Goal: Browse casually

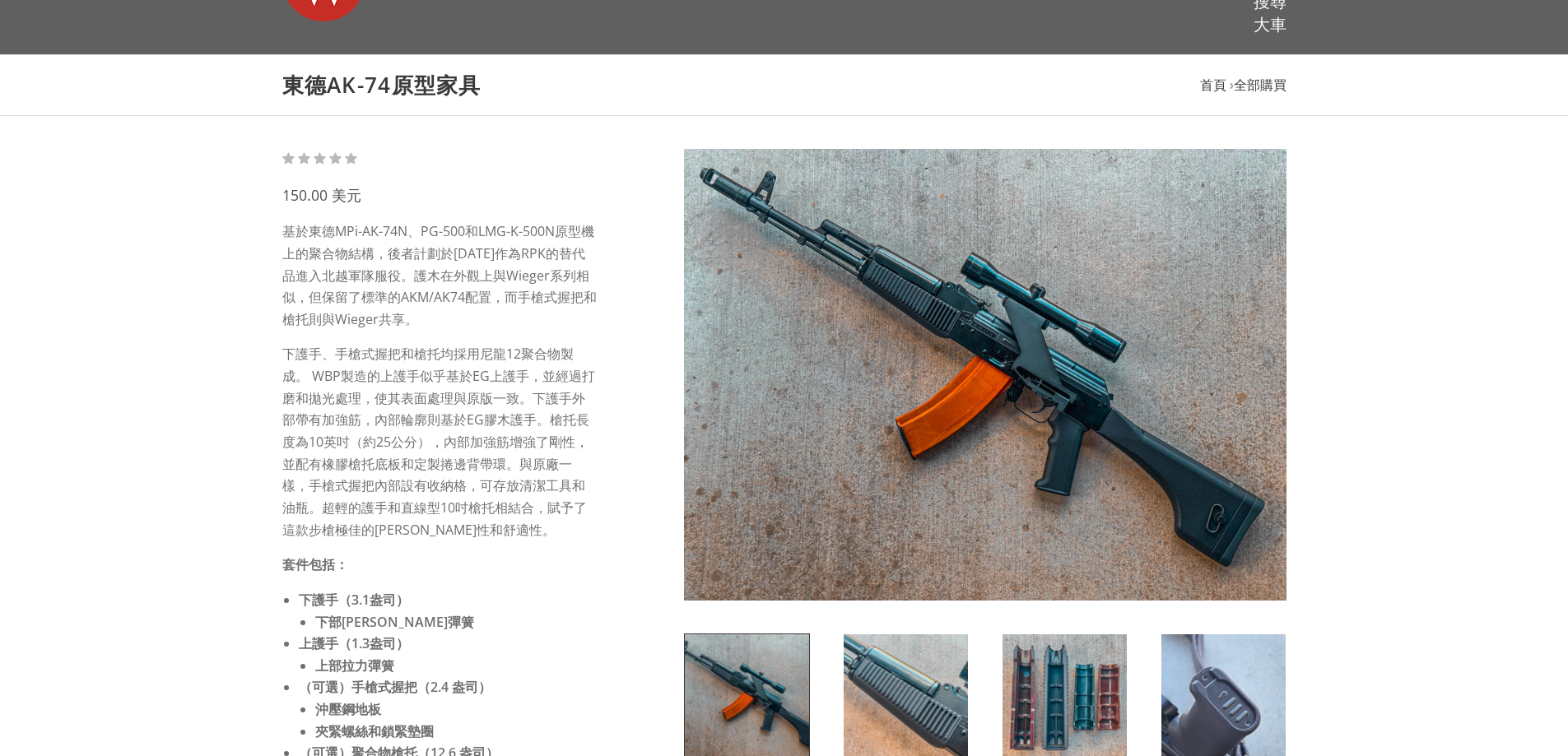
scroll to position [247, 0]
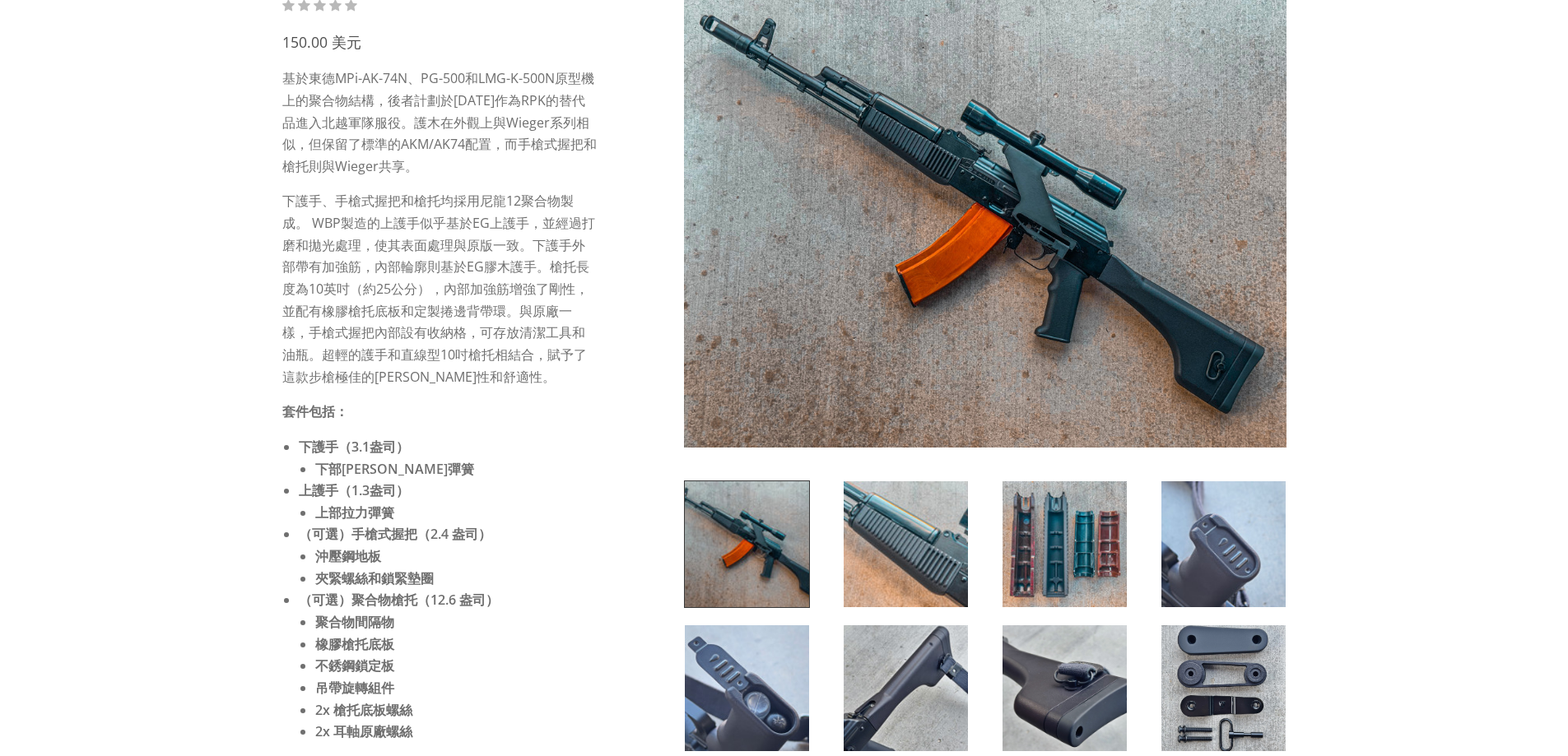
click at [1026, 586] on img at bounding box center [1065, 543] width 125 height 126
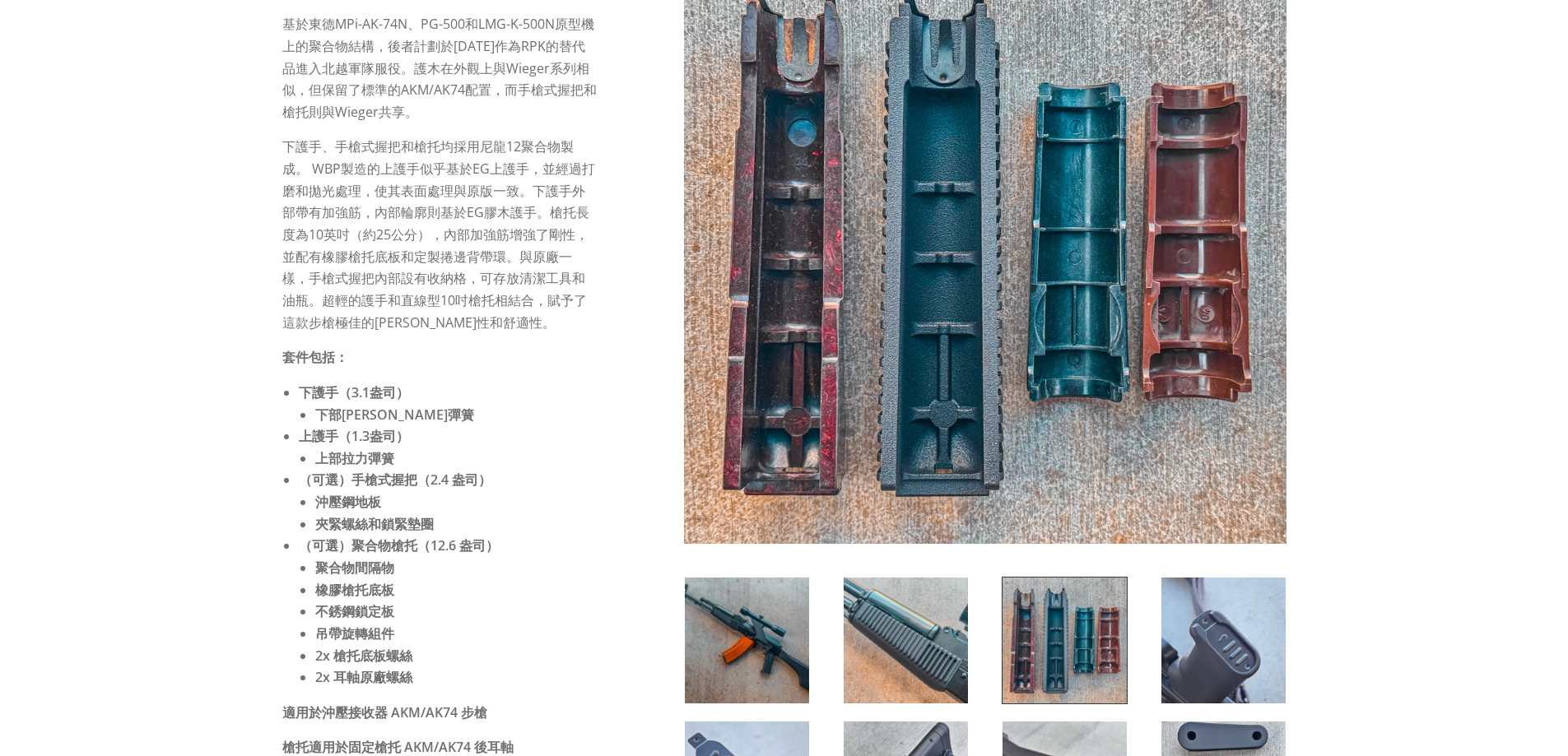
scroll to position [411, 0]
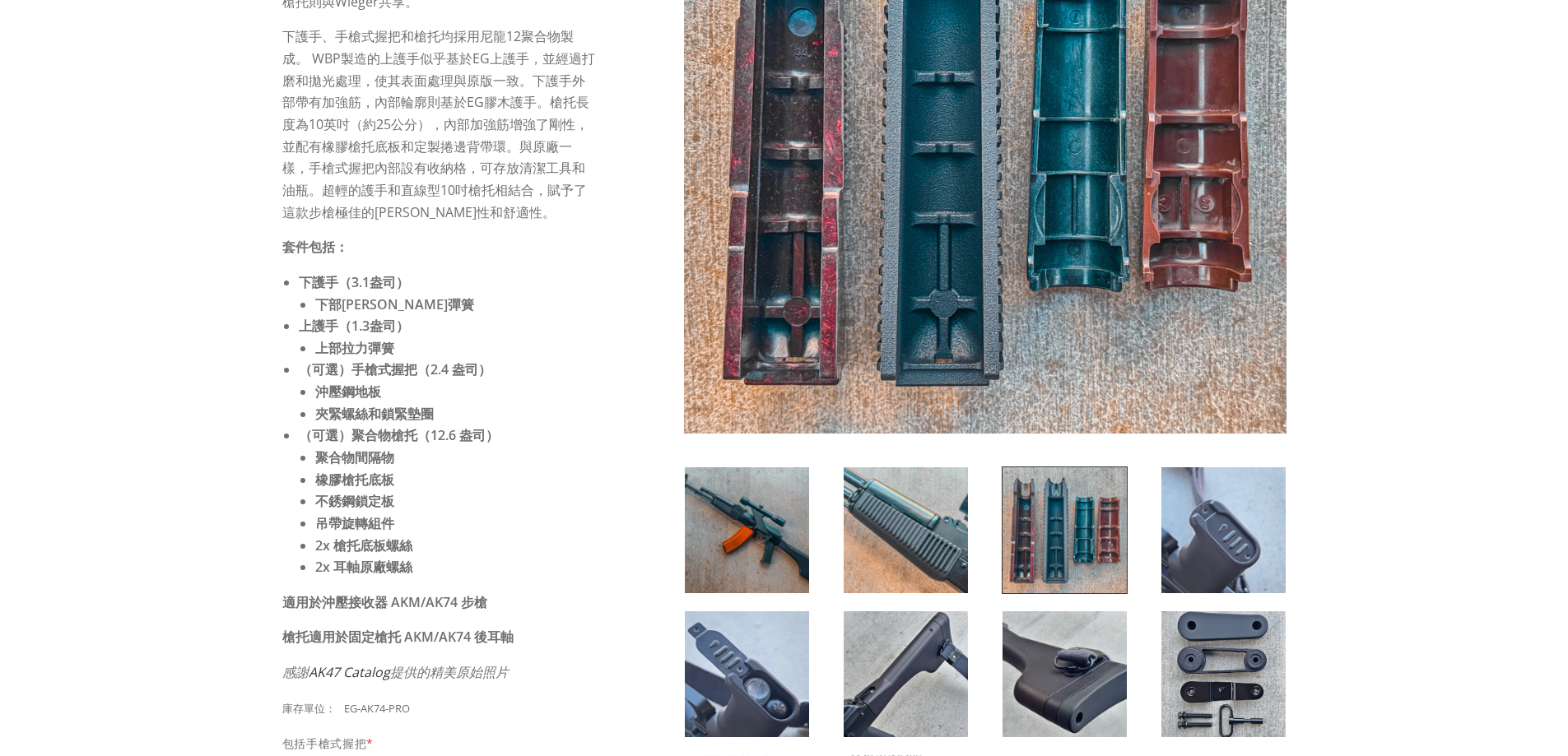
click at [965, 493] on img at bounding box center [906, 530] width 125 height 126
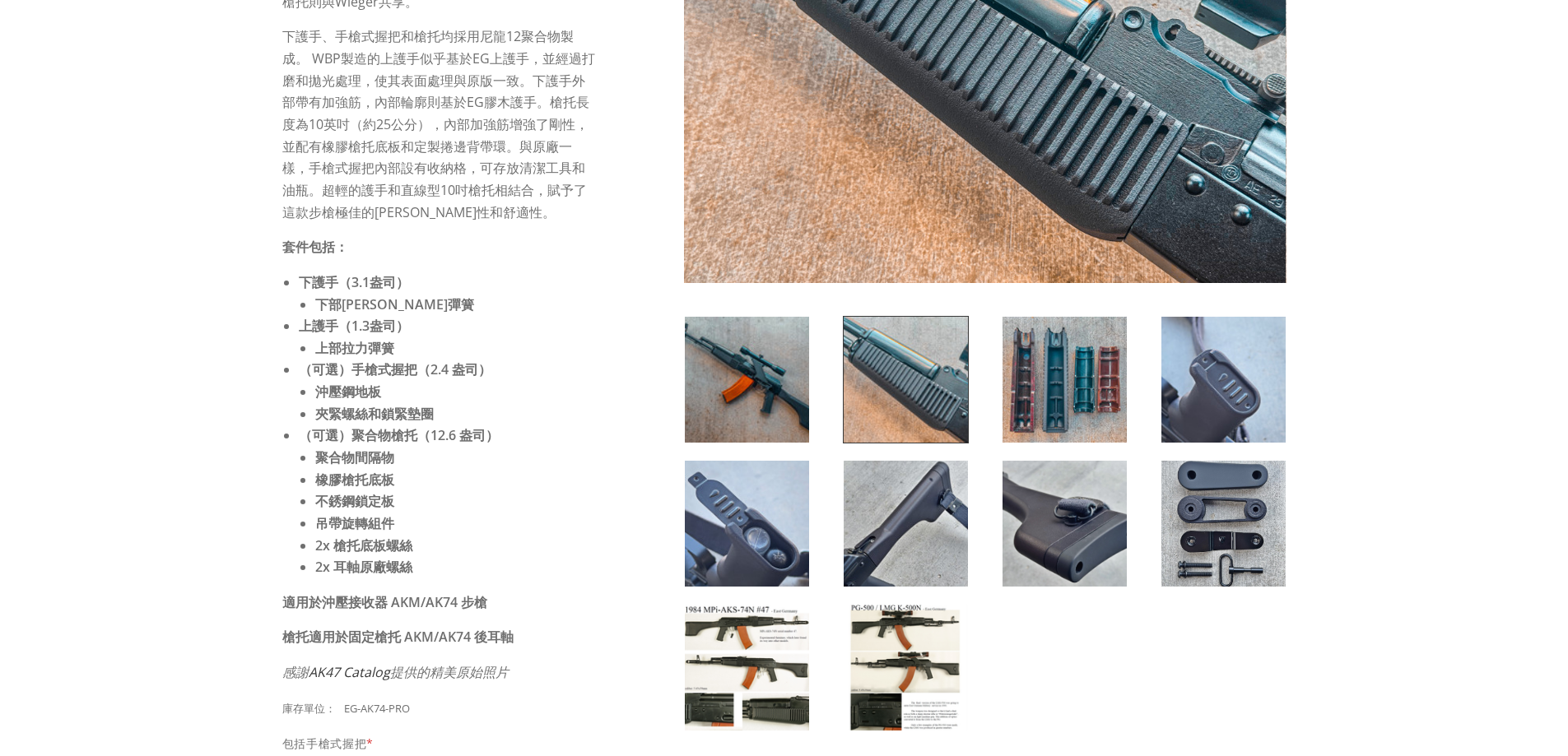
click at [965, 493] on img at bounding box center [906, 523] width 125 height 126
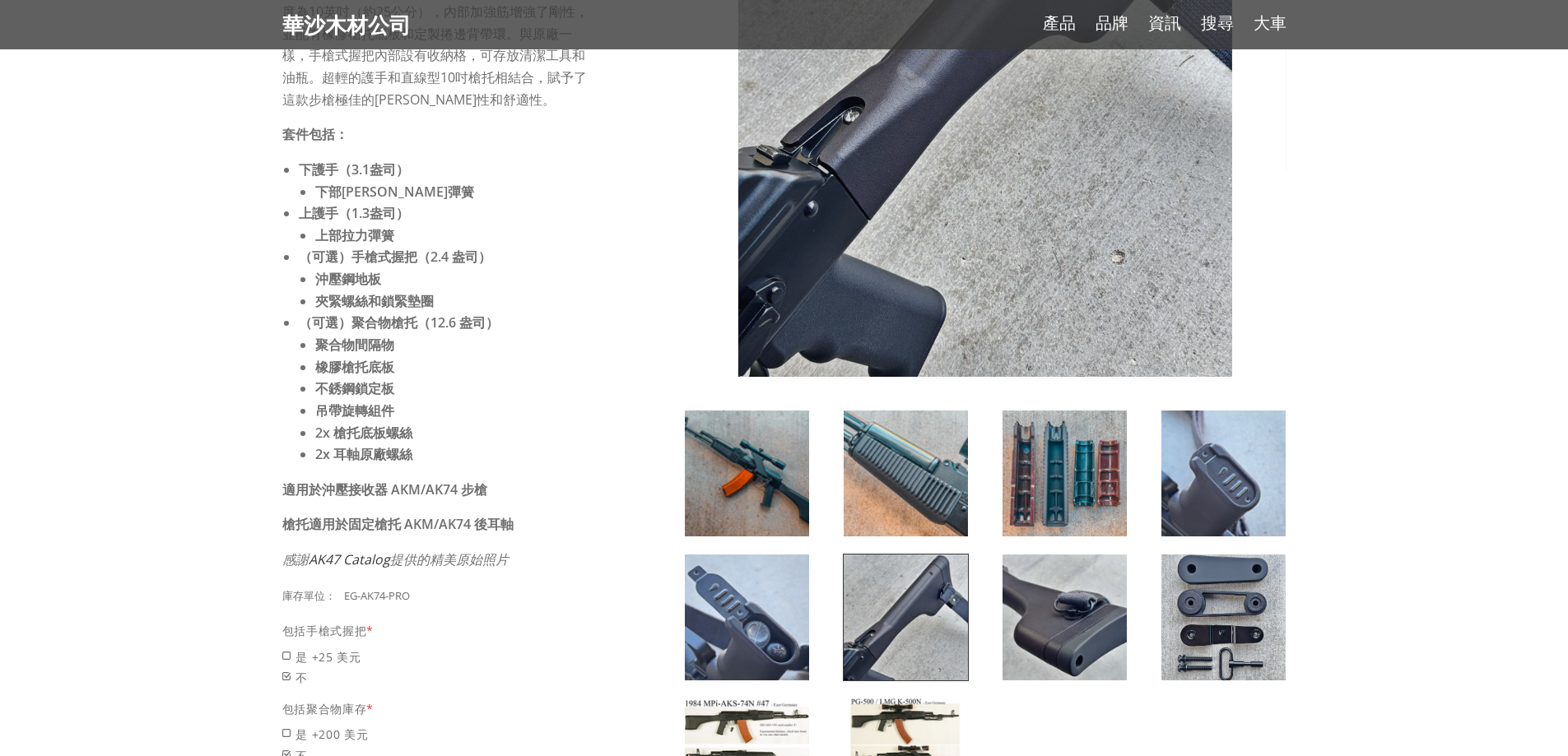
scroll to position [741, 0]
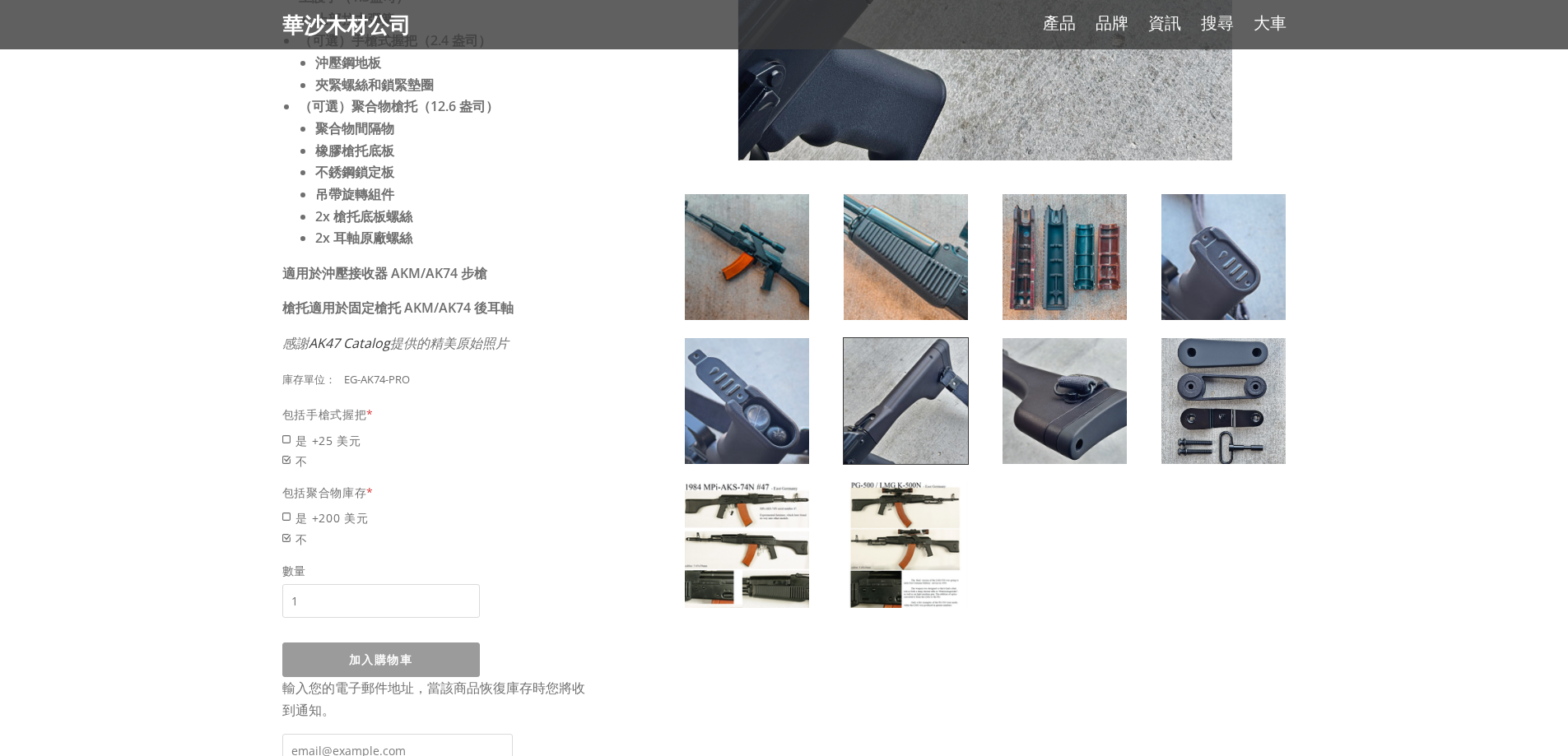
click at [953, 522] on img at bounding box center [906, 544] width 125 height 126
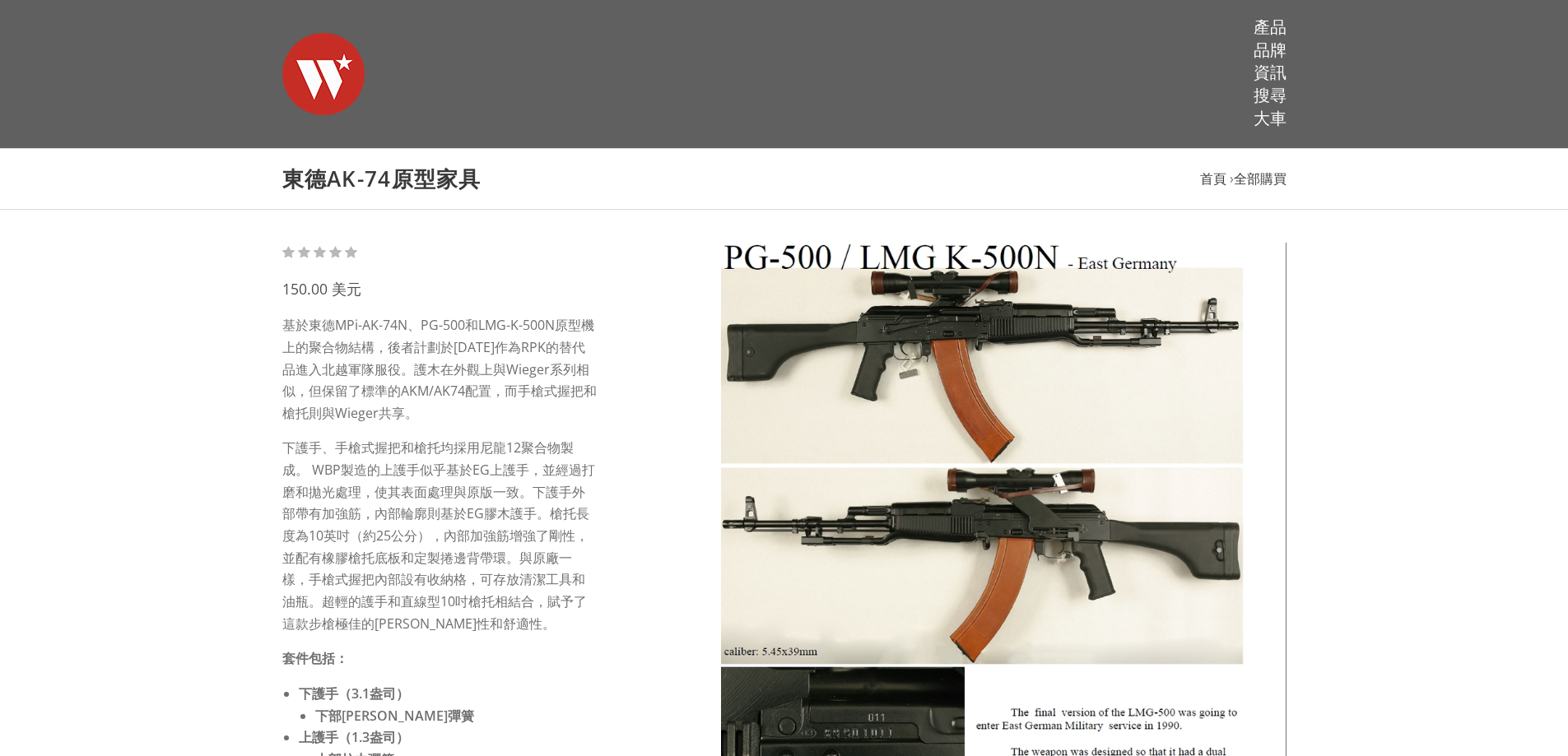
scroll to position [493, 0]
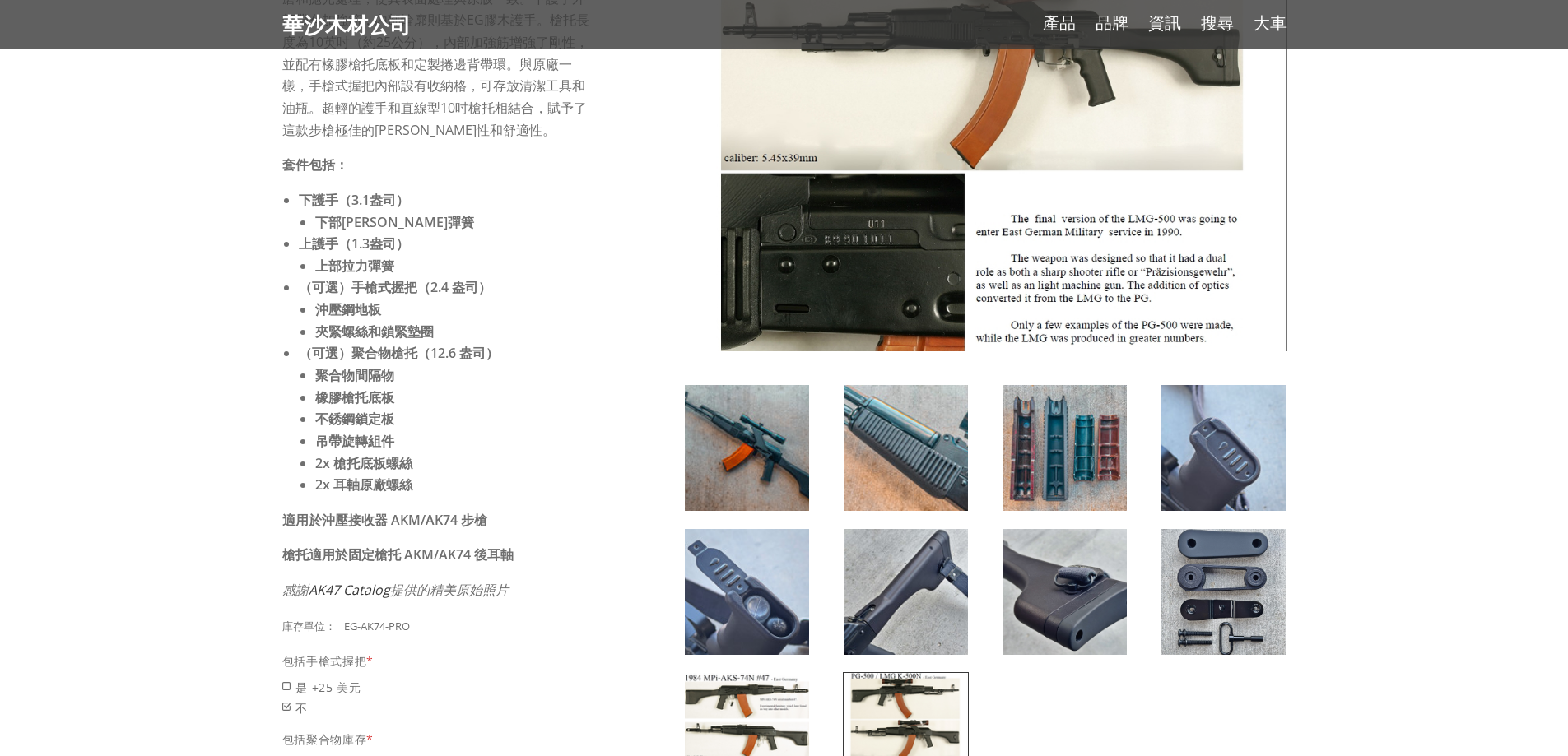
click at [1213, 437] on img at bounding box center [1224, 447] width 125 height 126
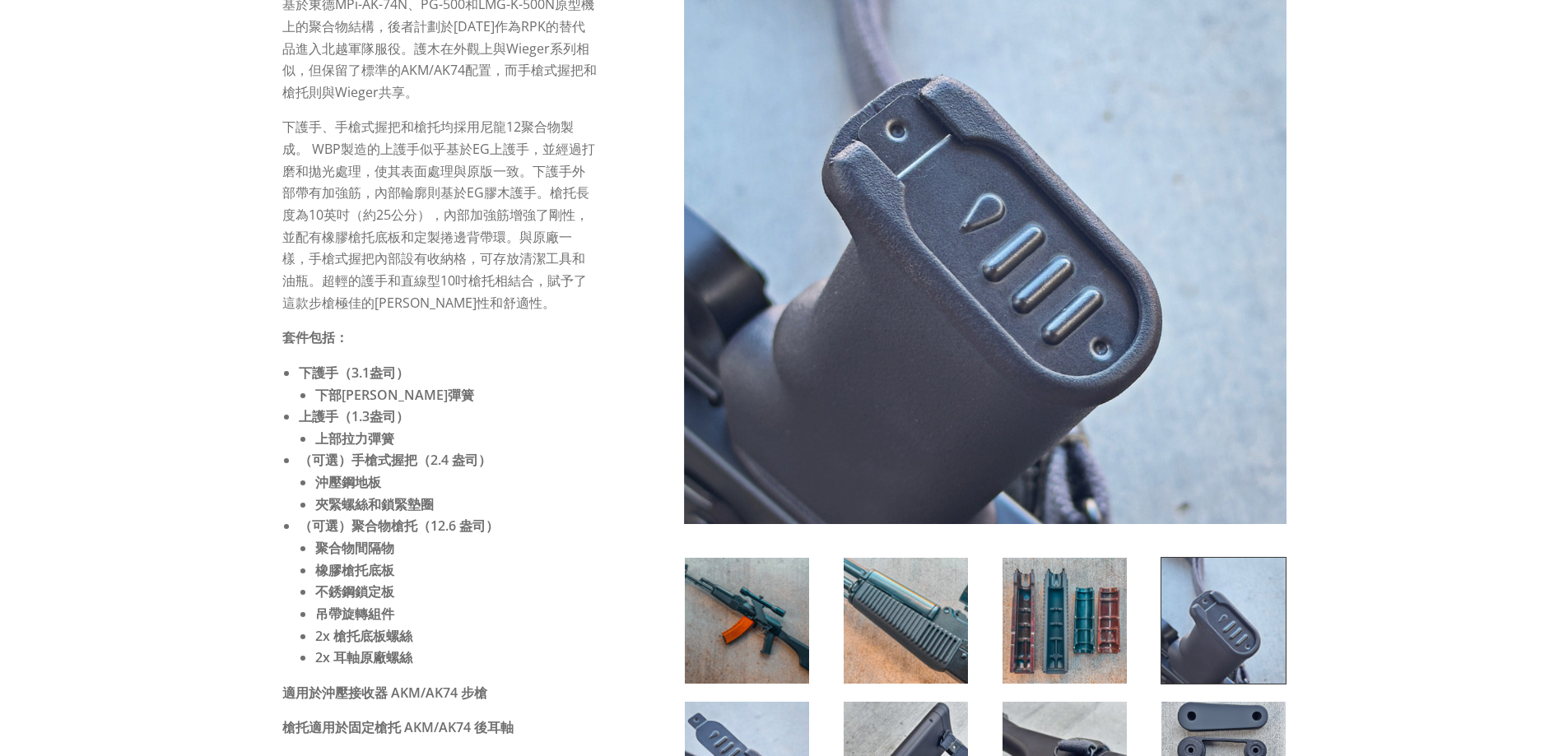
scroll to position [411, 0]
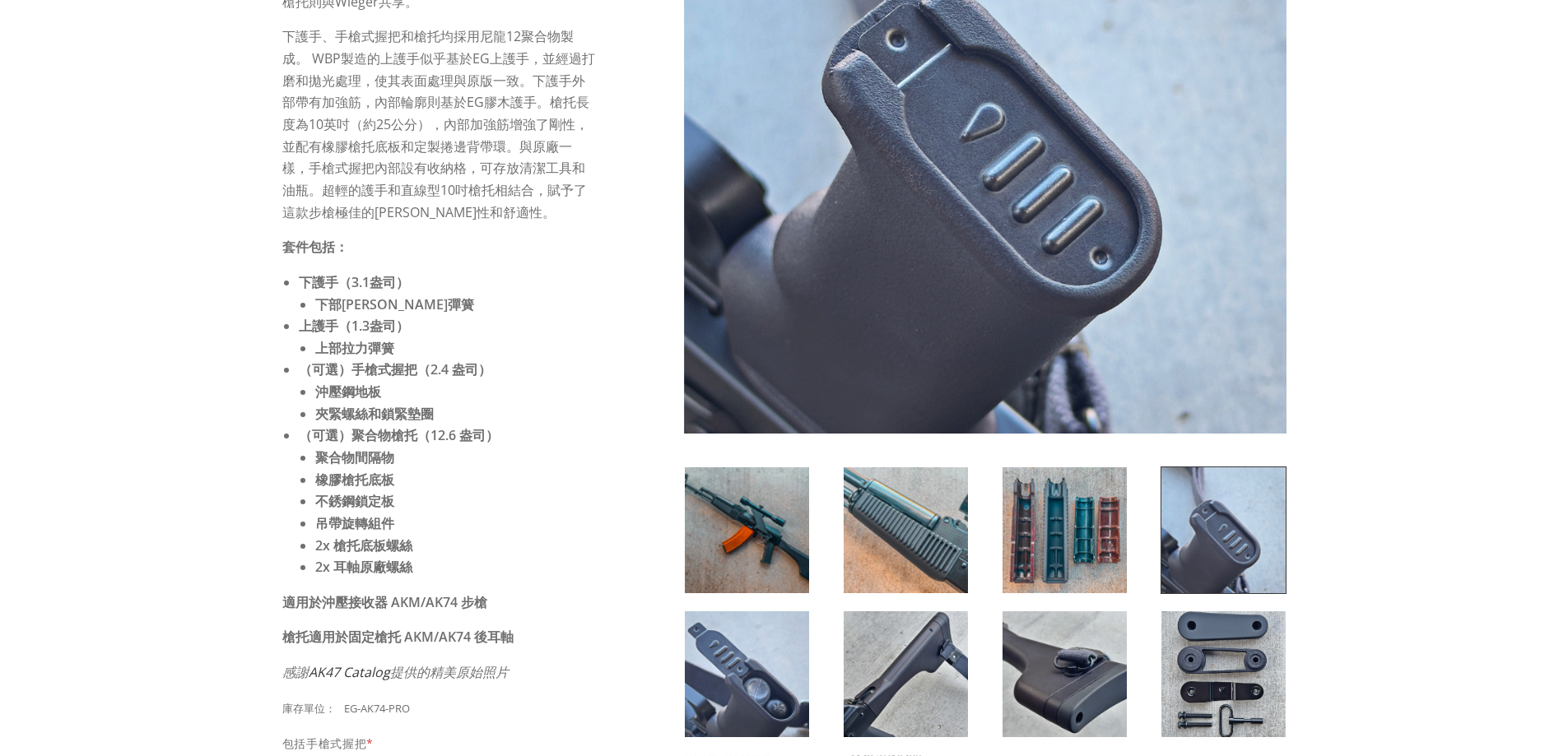
click at [746, 487] on img at bounding box center [748, 530] width 125 height 126
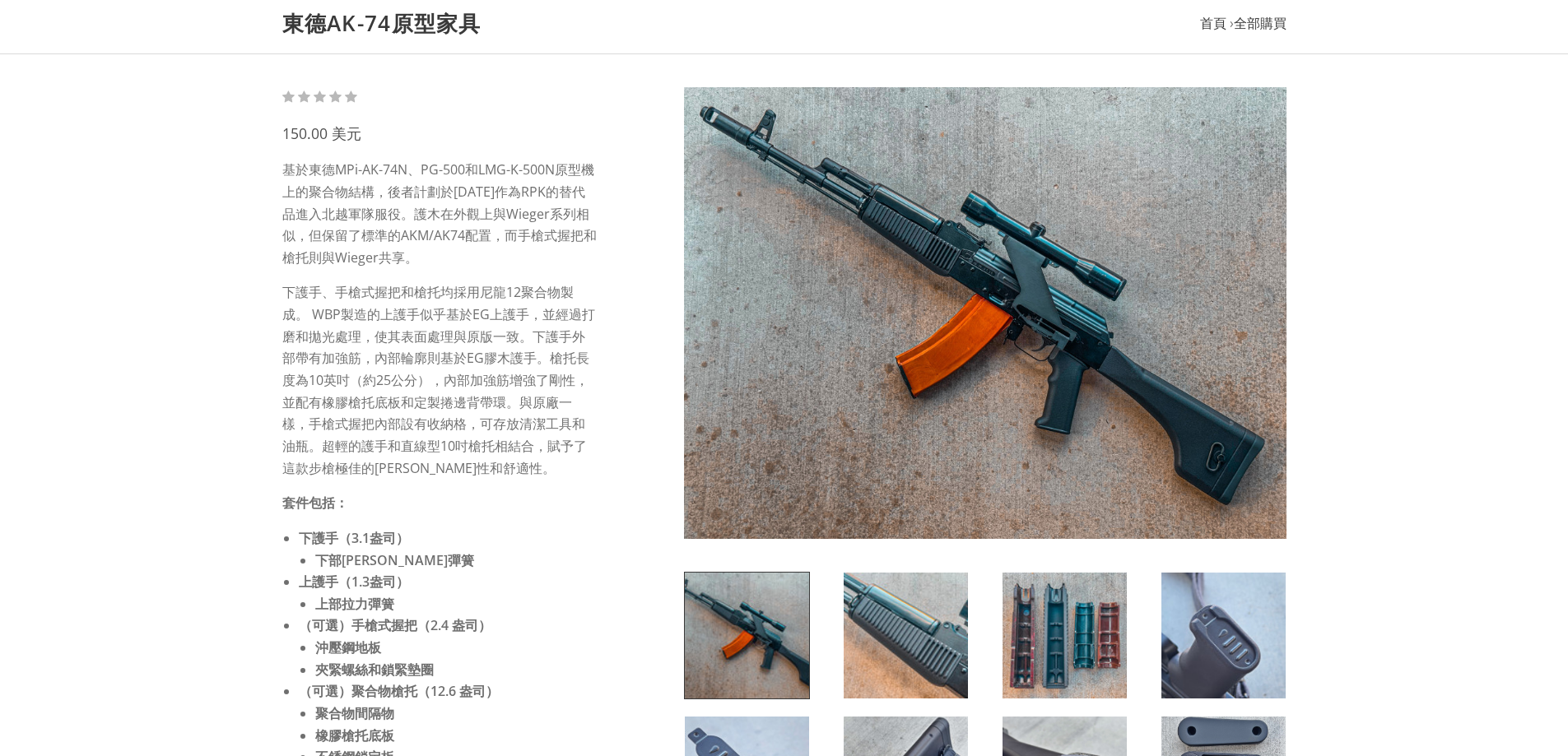
scroll to position [330, 0]
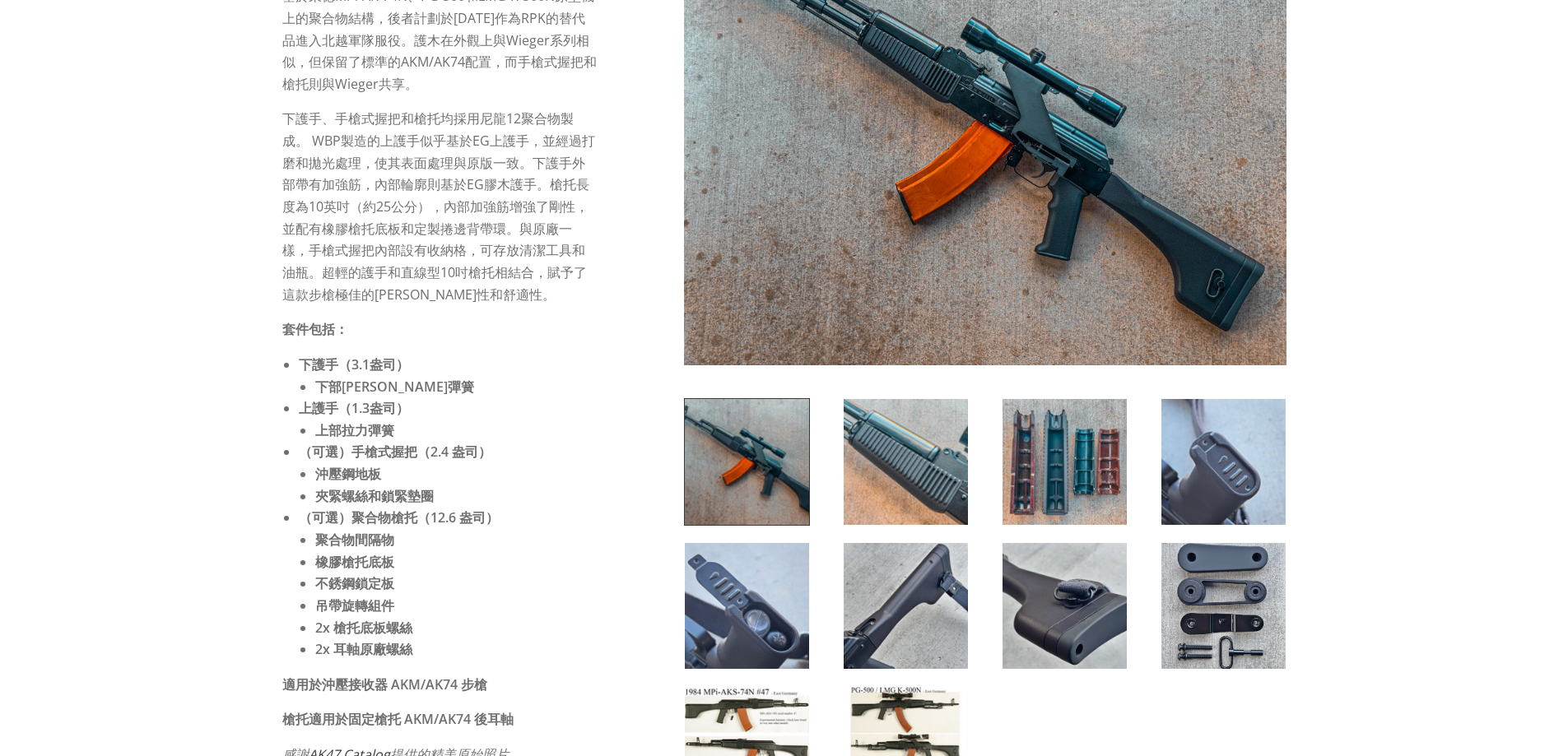
click at [783, 631] on img at bounding box center [748, 606] width 125 height 126
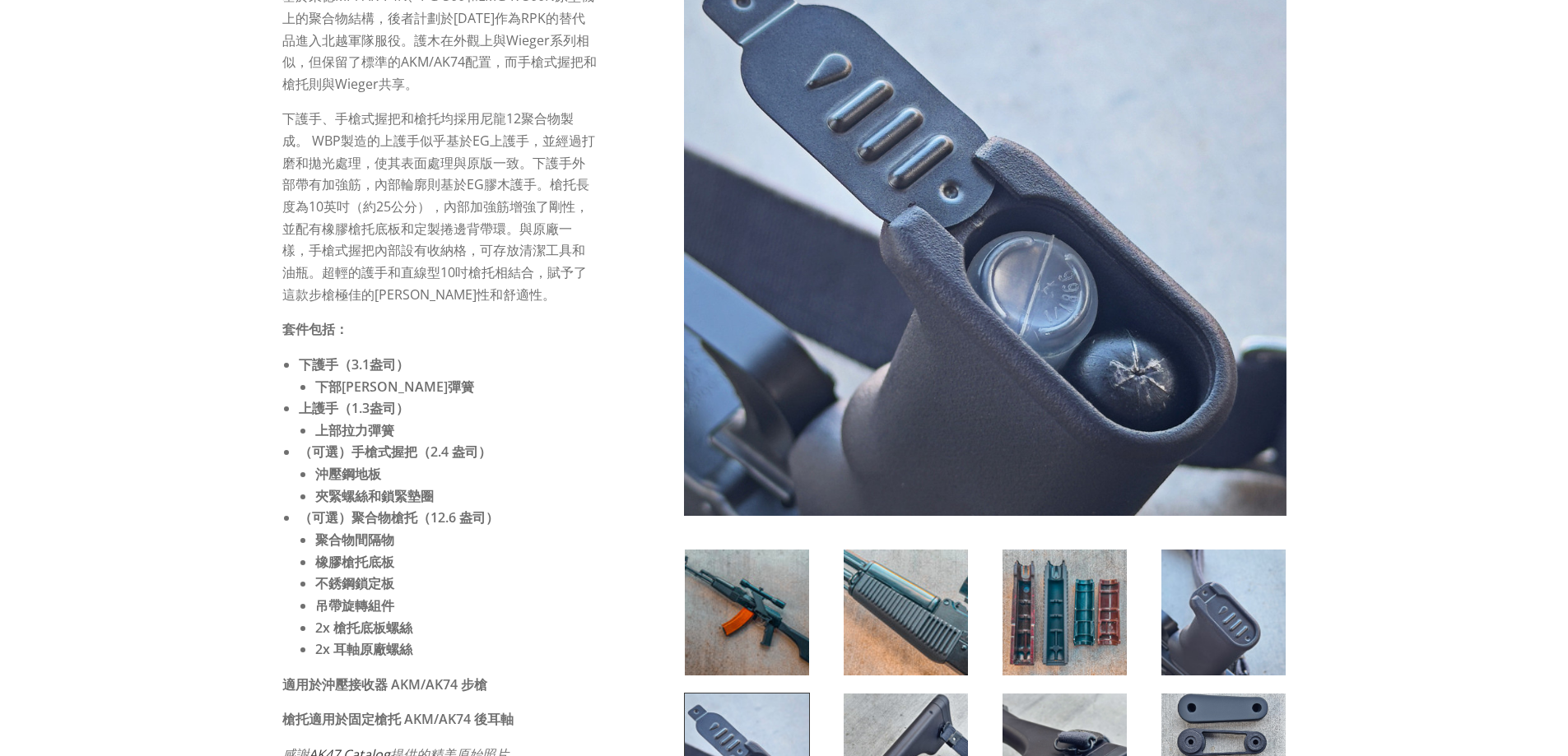
click at [1028, 602] on img at bounding box center [1065, 612] width 125 height 126
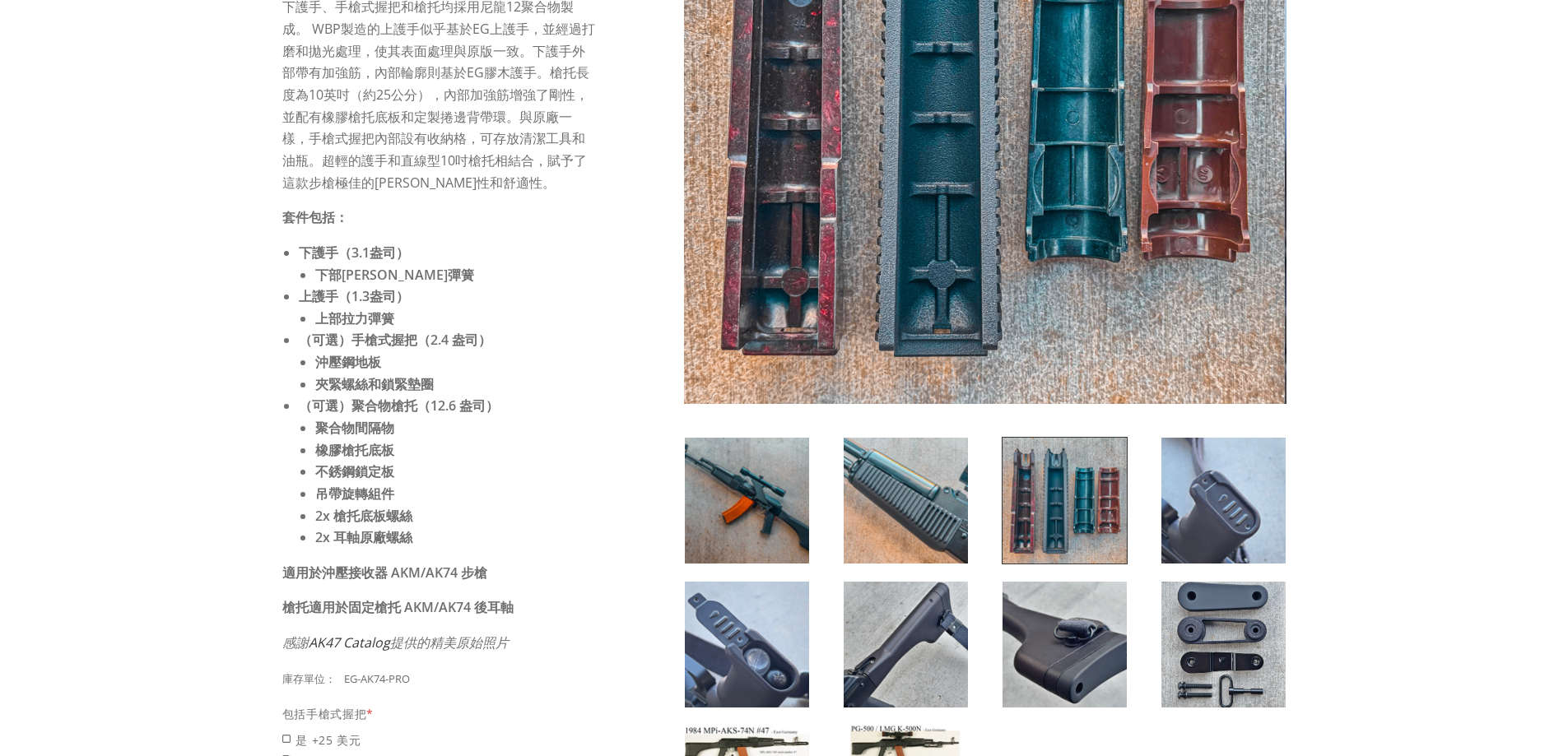
scroll to position [658, 0]
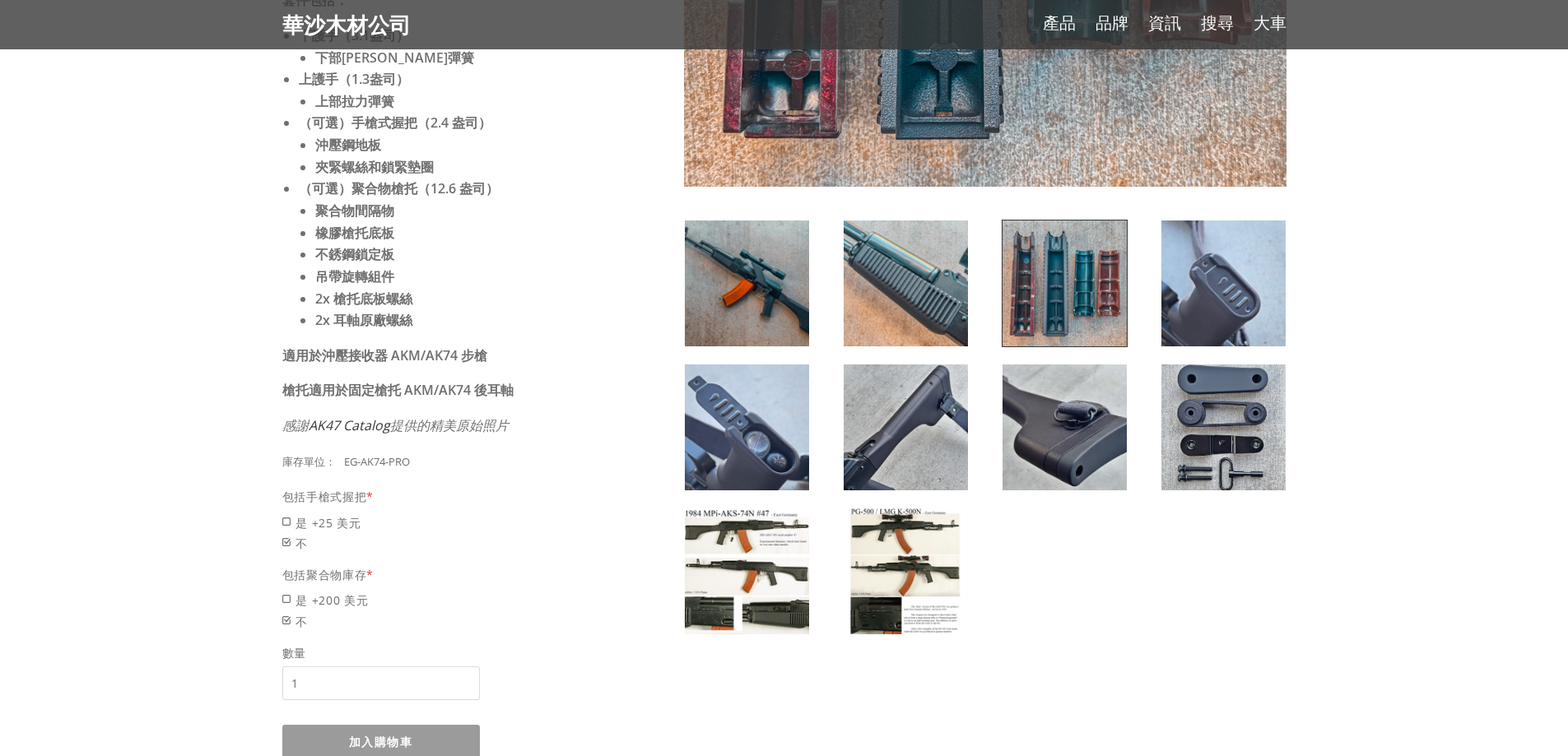
click at [1022, 408] on img at bounding box center [1065, 426] width 125 height 126
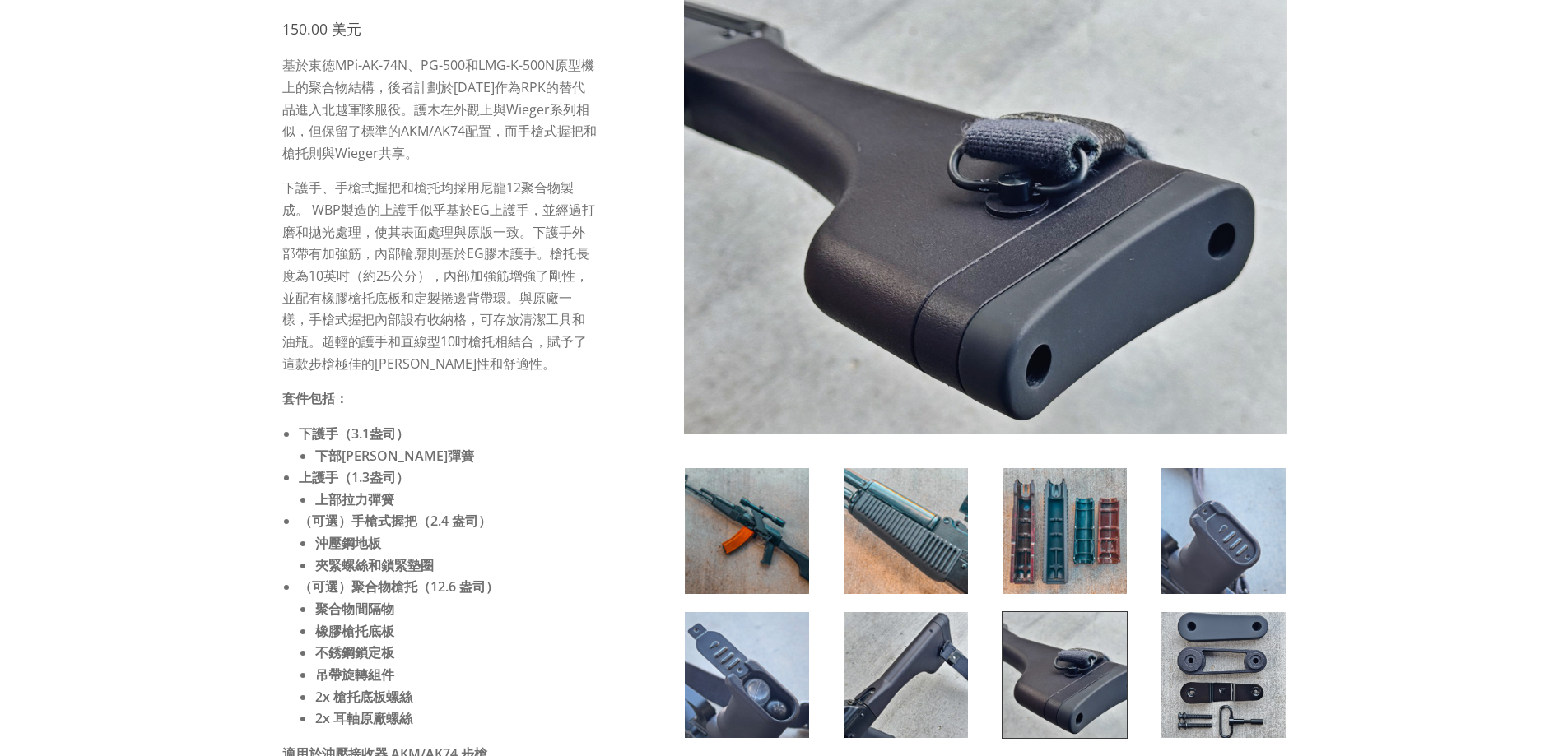
scroll to position [165, 0]
